Goal: Task Accomplishment & Management: Use online tool/utility

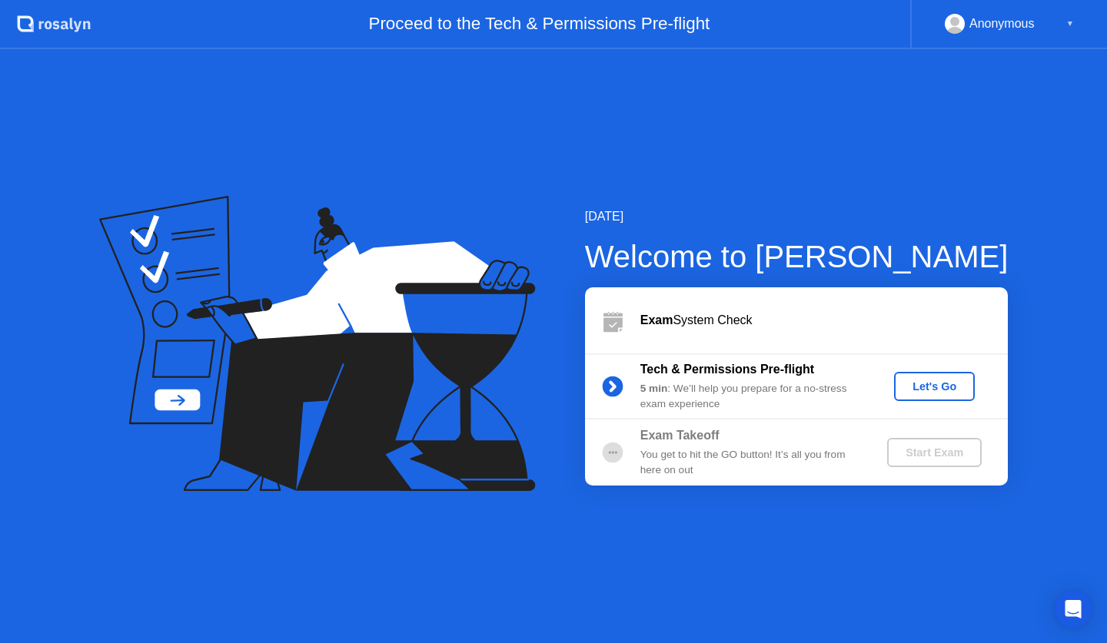
click at [944, 383] on div "Let's Go" at bounding box center [934, 386] width 68 height 12
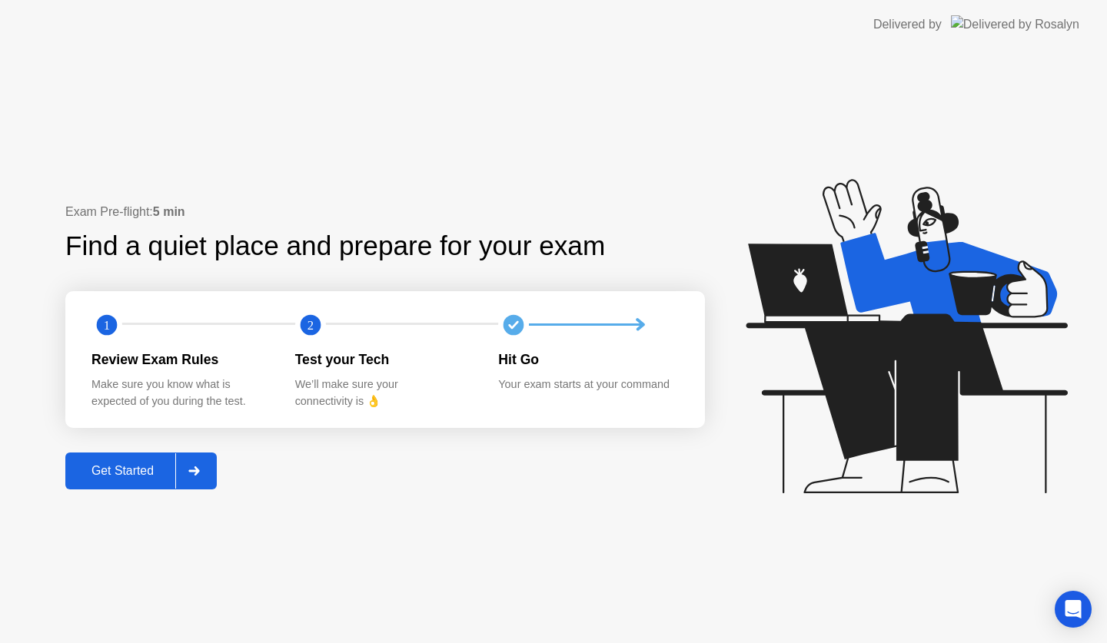
click at [142, 473] on div "Get Started" at bounding box center [122, 471] width 105 height 14
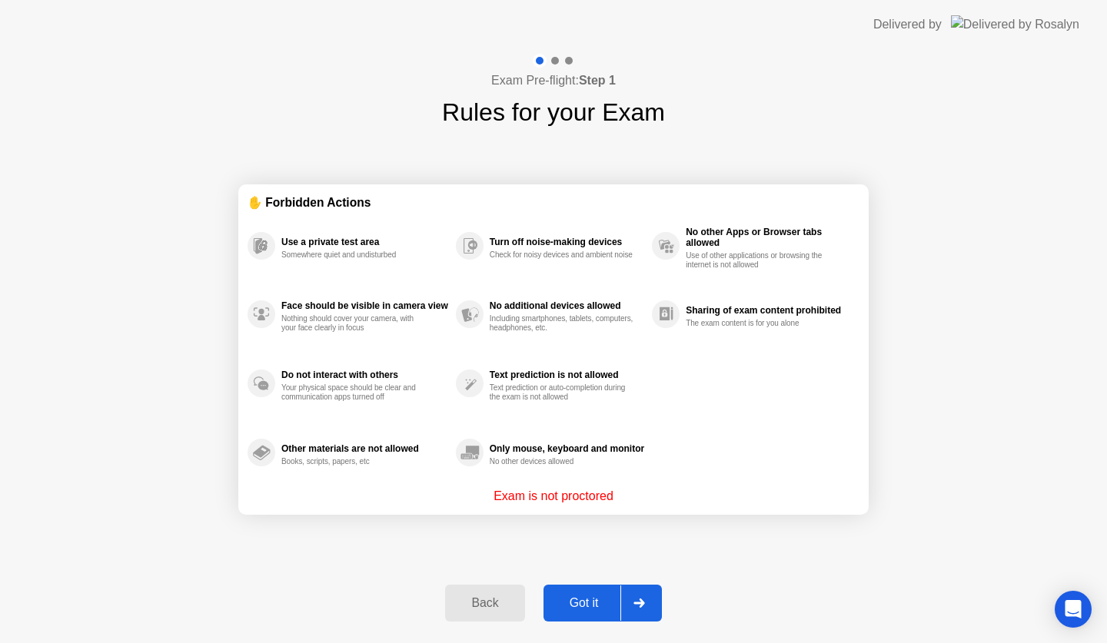
click at [601, 603] on div "Got it" at bounding box center [584, 603] width 72 height 14
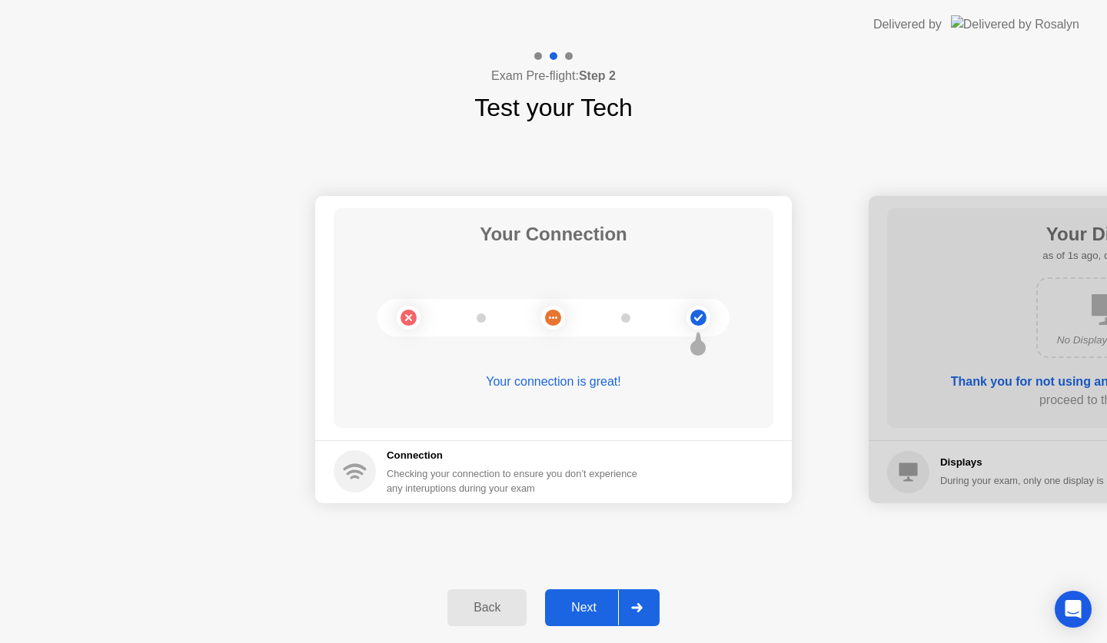
click at [628, 606] on div at bounding box center [636, 607] width 37 height 35
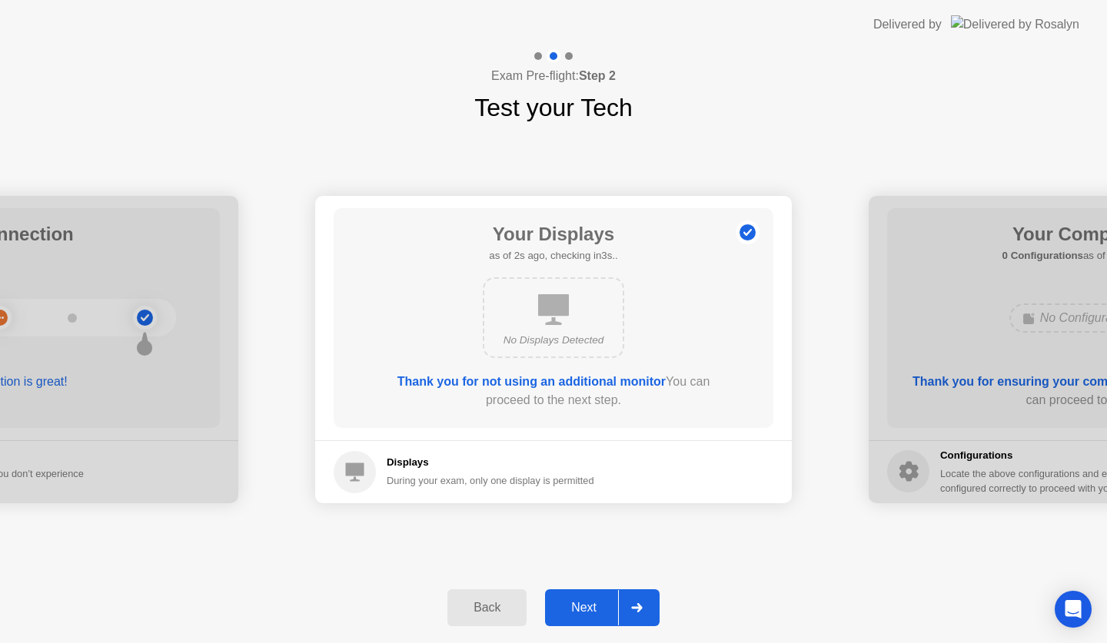
click at [637, 608] on icon at bounding box center [636, 607] width 11 height 9
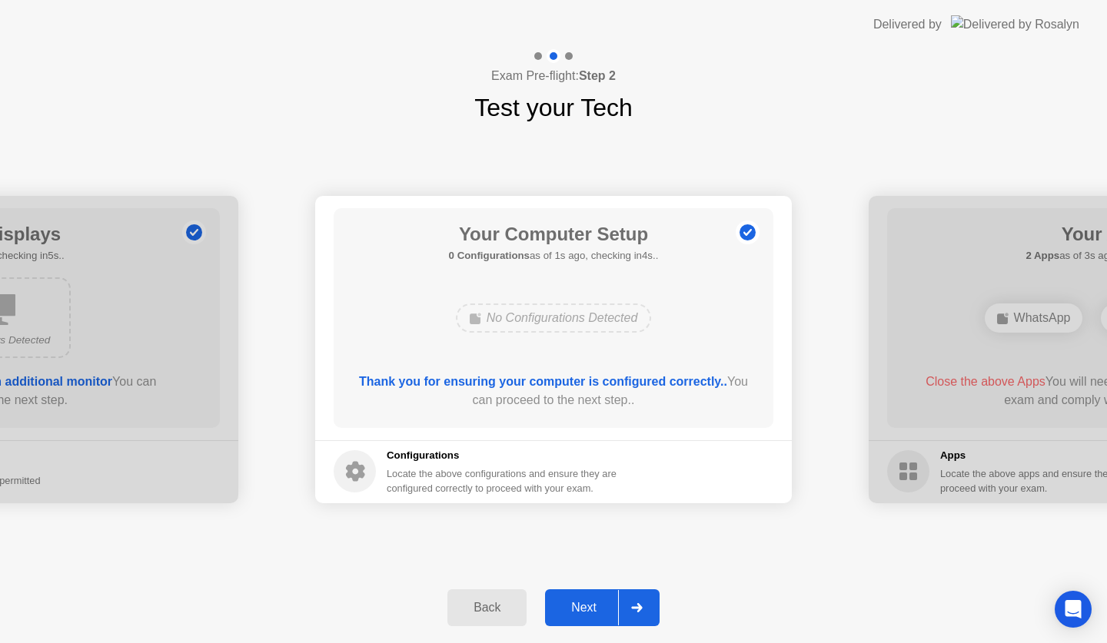
click at [636, 613] on div at bounding box center [636, 607] width 37 height 35
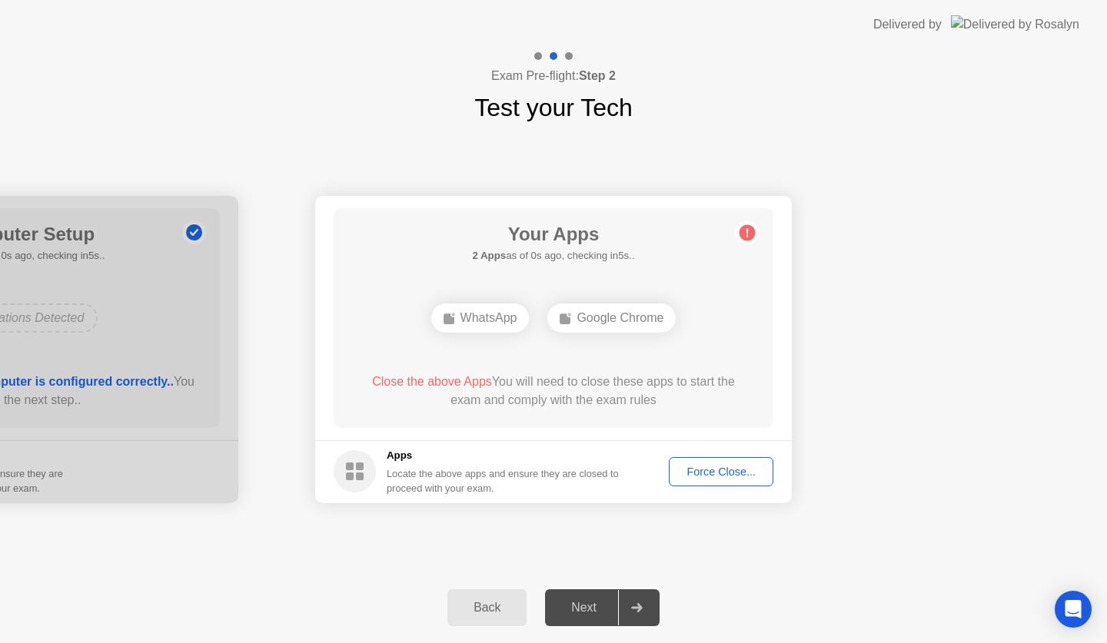
click at [726, 470] on div "Force Close..." at bounding box center [721, 472] width 94 height 12
click at [731, 473] on div "Force Close..." at bounding box center [721, 472] width 94 height 12
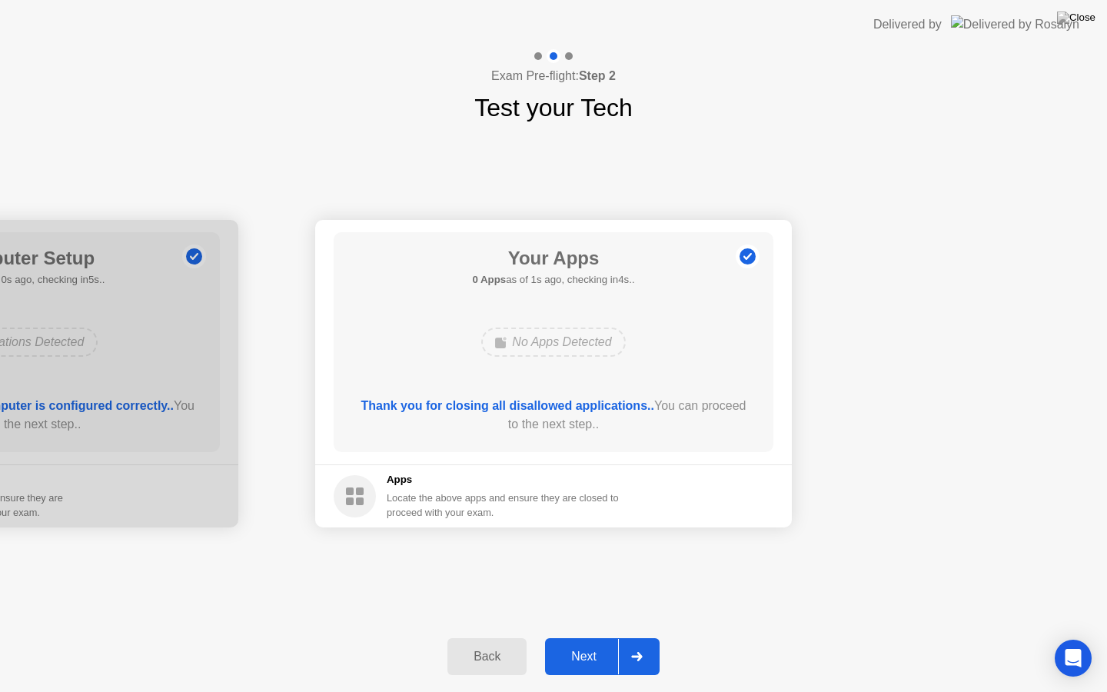
click at [649, 643] on div at bounding box center [636, 656] width 37 height 35
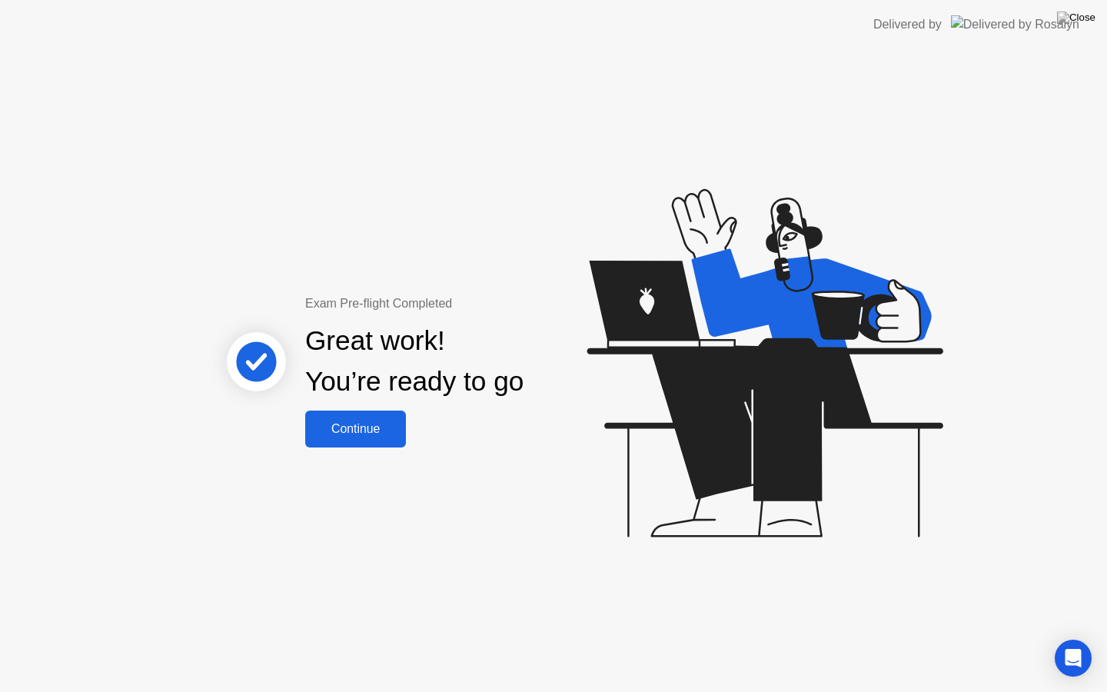
click at [395, 449] on div "Exam Pre-flight Completed Great work! You’re ready to go Continue" at bounding box center [553, 370] width 1107 height 643
click at [379, 433] on div "Continue" at bounding box center [355, 429] width 91 height 14
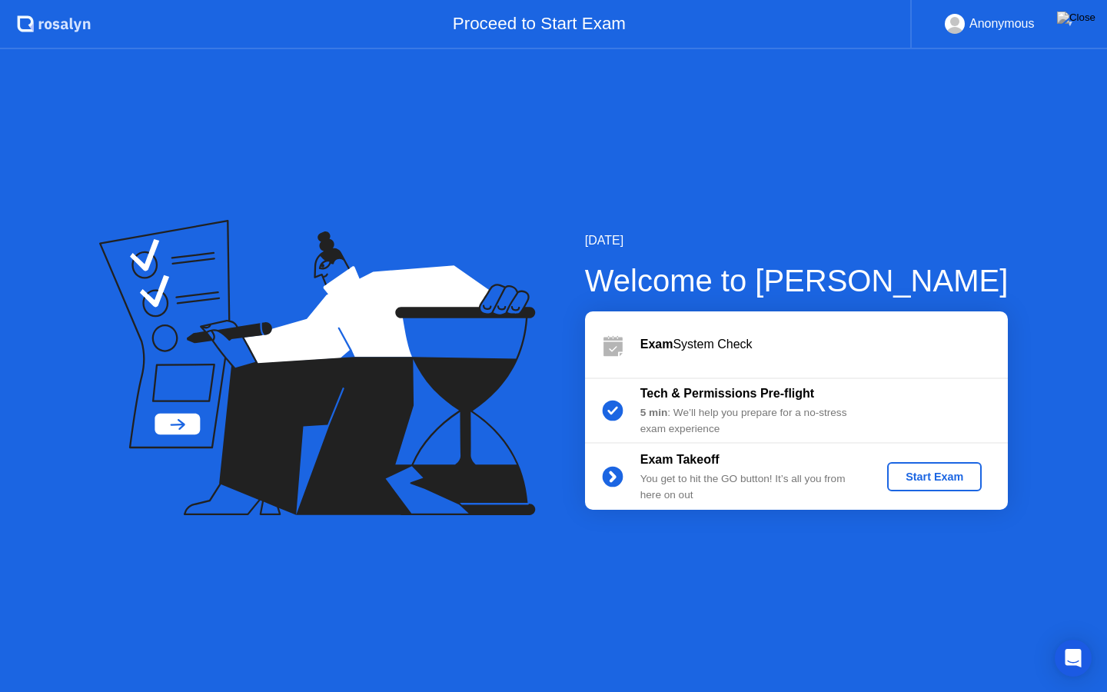
click at [935, 475] on div "Start Exam" at bounding box center [934, 476] width 82 height 12
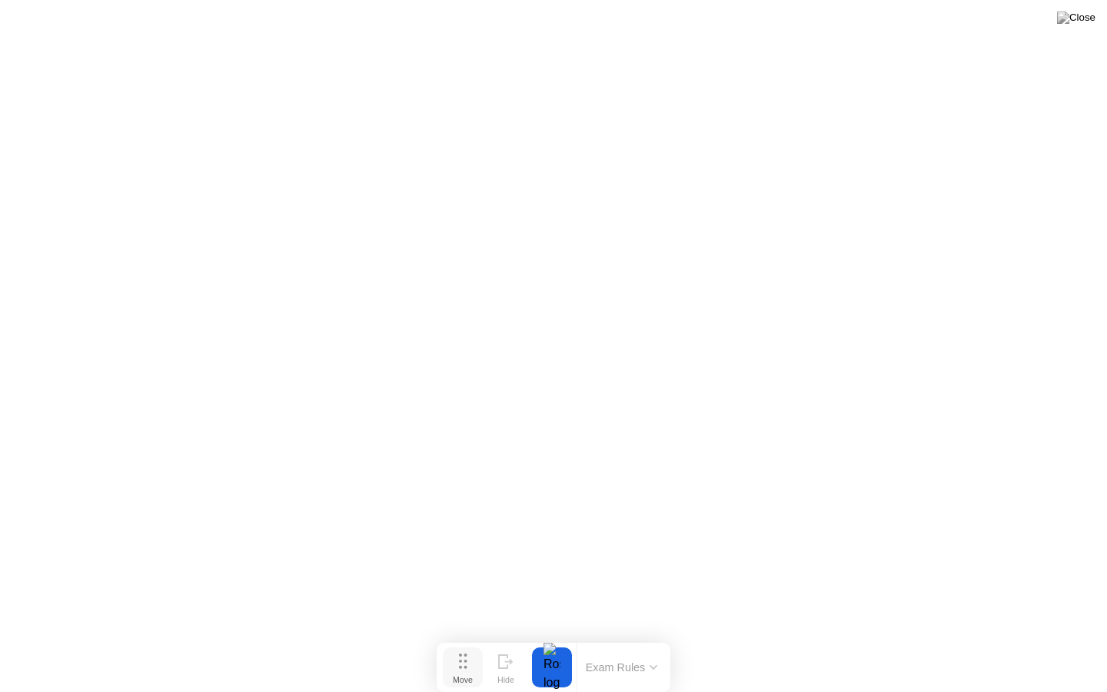
click at [470, 643] on button "Move" at bounding box center [463, 667] width 40 height 40
click at [465, 643] on circle at bounding box center [464, 667] width 3 height 3
click at [1085, 19] on img at bounding box center [1076, 18] width 38 height 12
